Goal: Find specific page/section: Find specific page/section

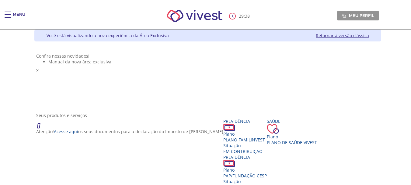
click at [9, 13] on div "Main header" at bounding box center [8, 18] width 7 height 12
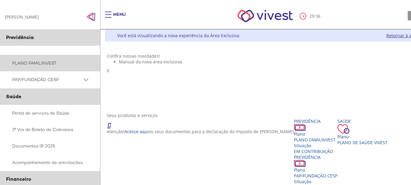
click at [41, 64] on link "PLANO FAMILINVEST" at bounding box center [50, 63] width 100 height 16
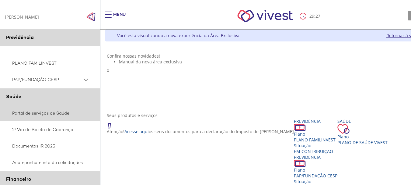
click at [25, 116] on link "Portal de serviços de Saúde" at bounding box center [50, 113] width 100 height 16
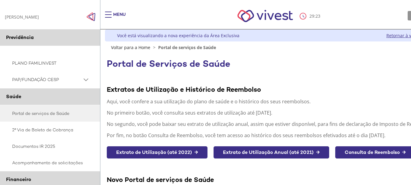
click at [9, 19] on div "LUCCA DIAS BARTHOLOMEI LUCCA DIAS BARTHOLOMEI" at bounding box center [22, 17] width 34 height 6
click at [381, 20] on div "29 : 21 Meu perfil Alterar Senha Sair" at bounding box center [276, 16] width 347 height 26
click at [395, 35] on link "Retornar à versão clássica" at bounding box center [412, 36] width 53 height 6
